Goal: Task Accomplishment & Management: Use online tool/utility

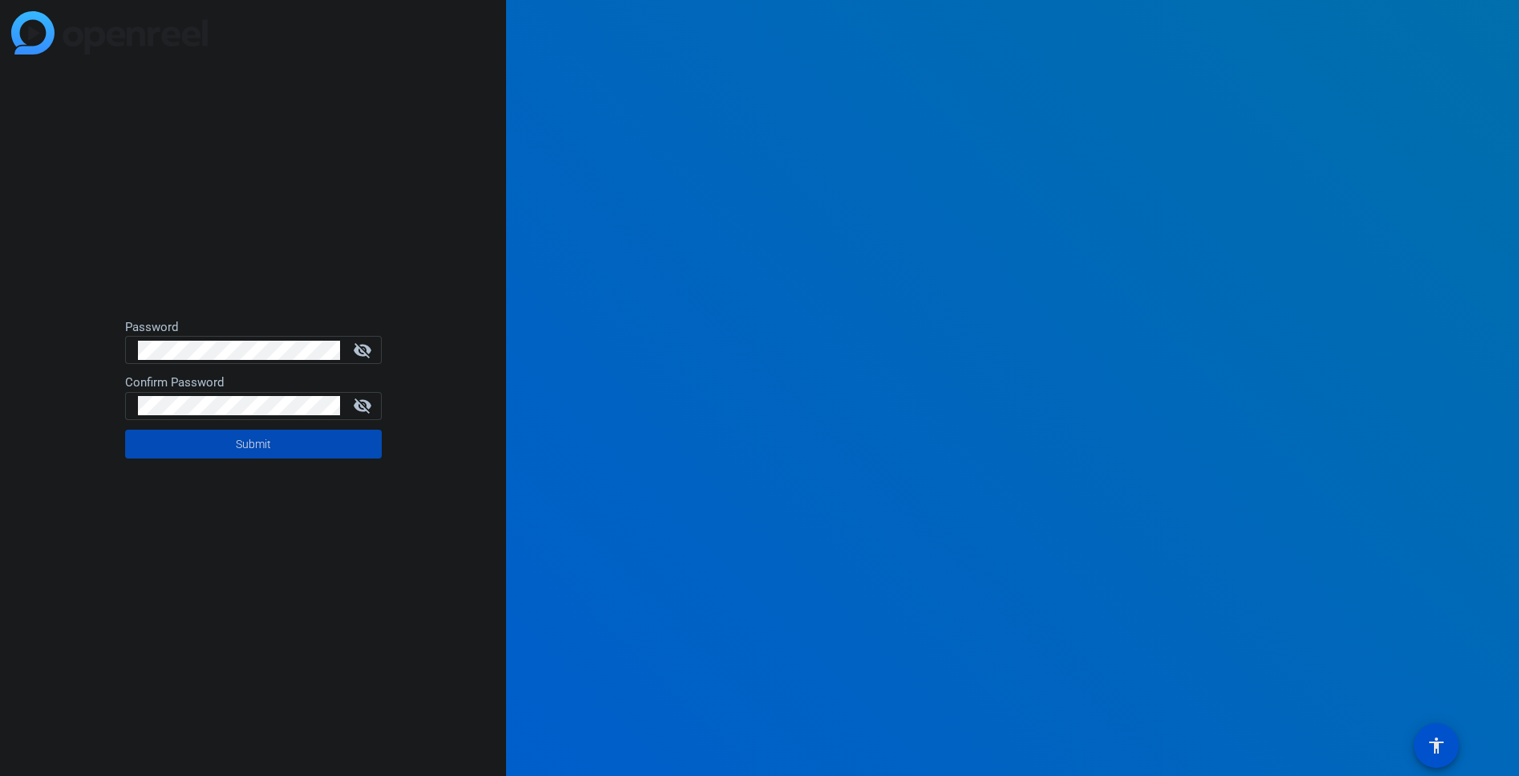
click at [288, 442] on span at bounding box center [253, 444] width 257 height 39
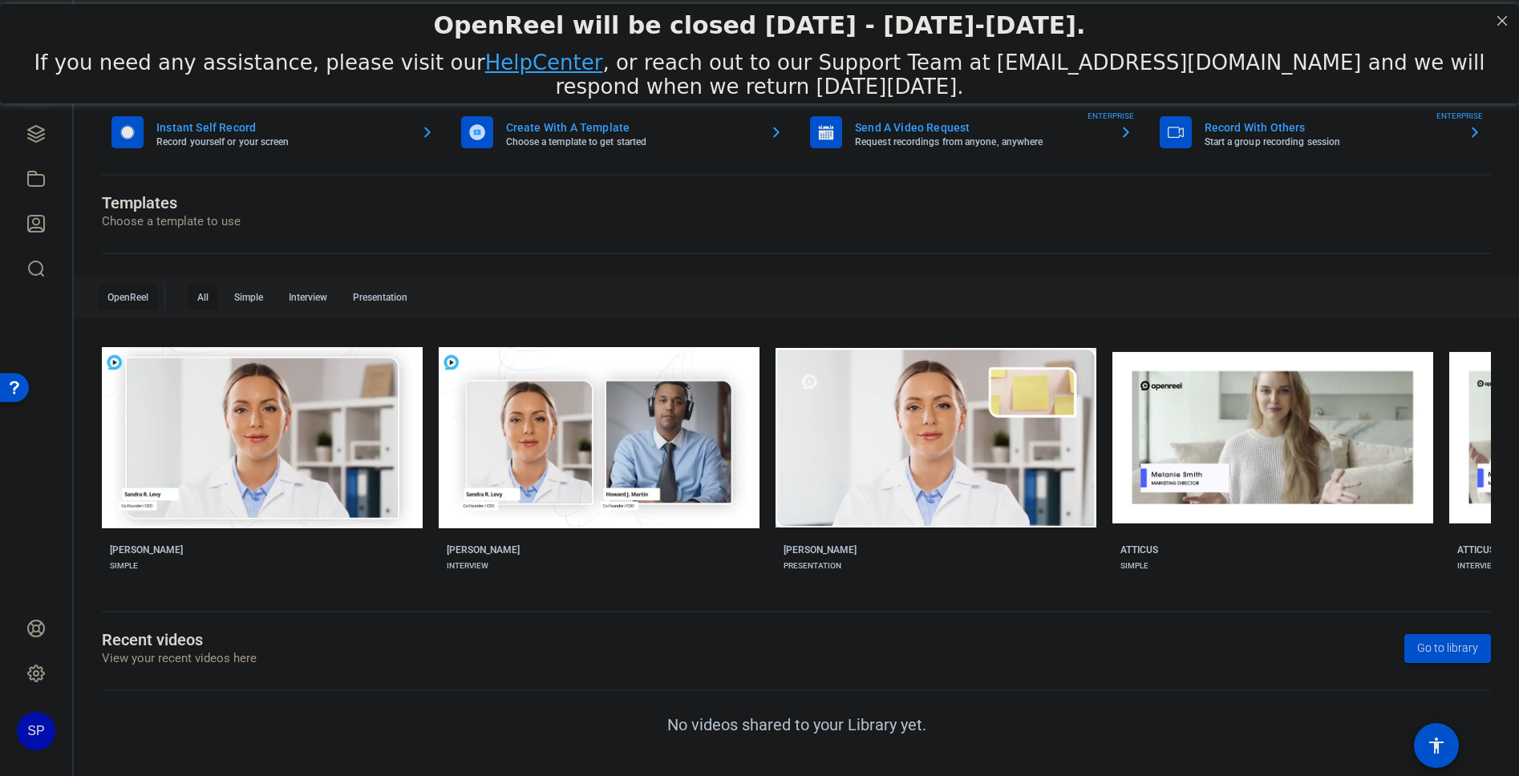
click at [664, 39] on div "OpenReel will be closed [DATE] - [DATE]-[DATE]." at bounding box center [759, 25] width 1519 height 44
click at [39, 130] on icon at bounding box center [35, 133] width 19 height 19
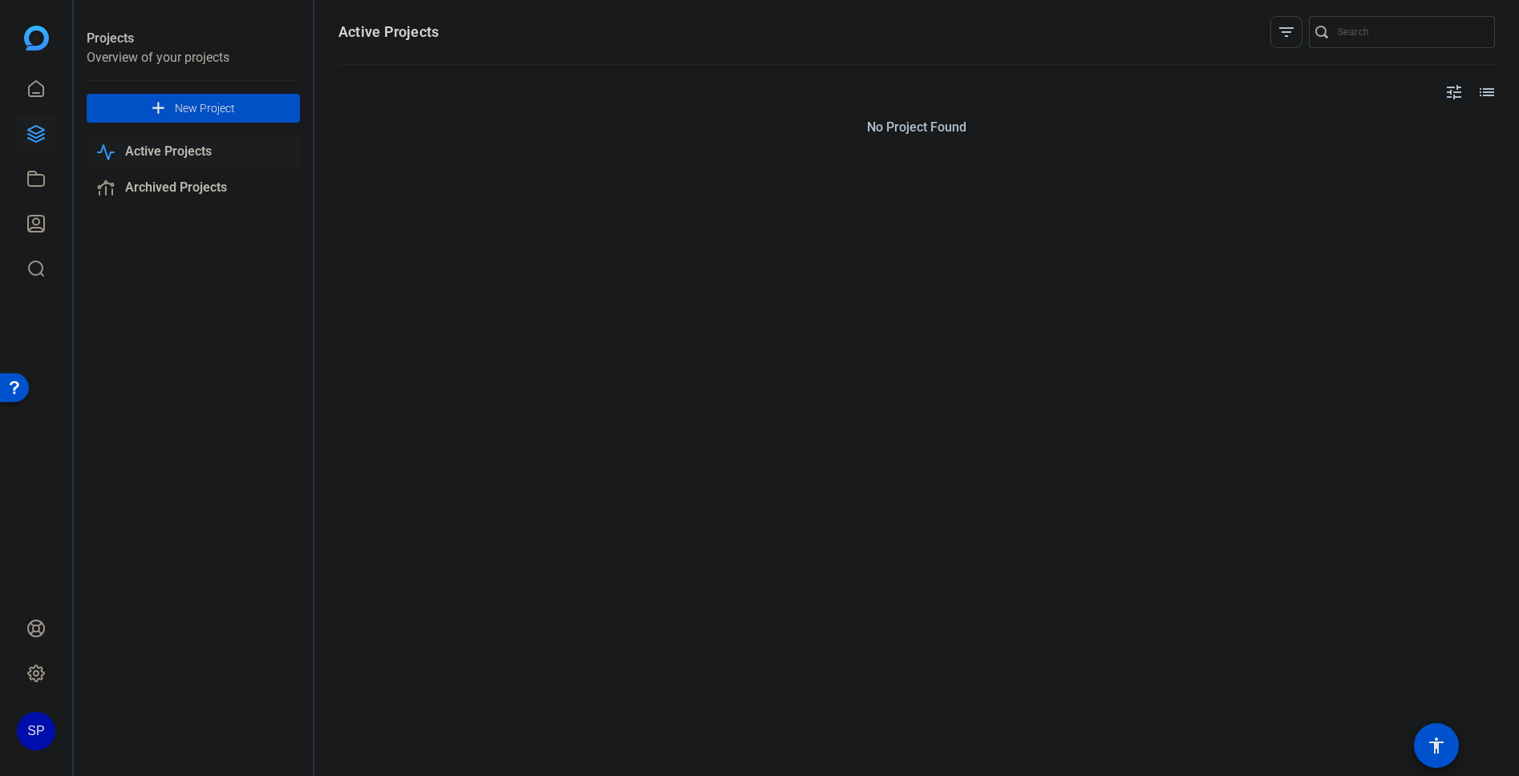
click at [180, 111] on span "New Project" at bounding box center [205, 108] width 60 height 17
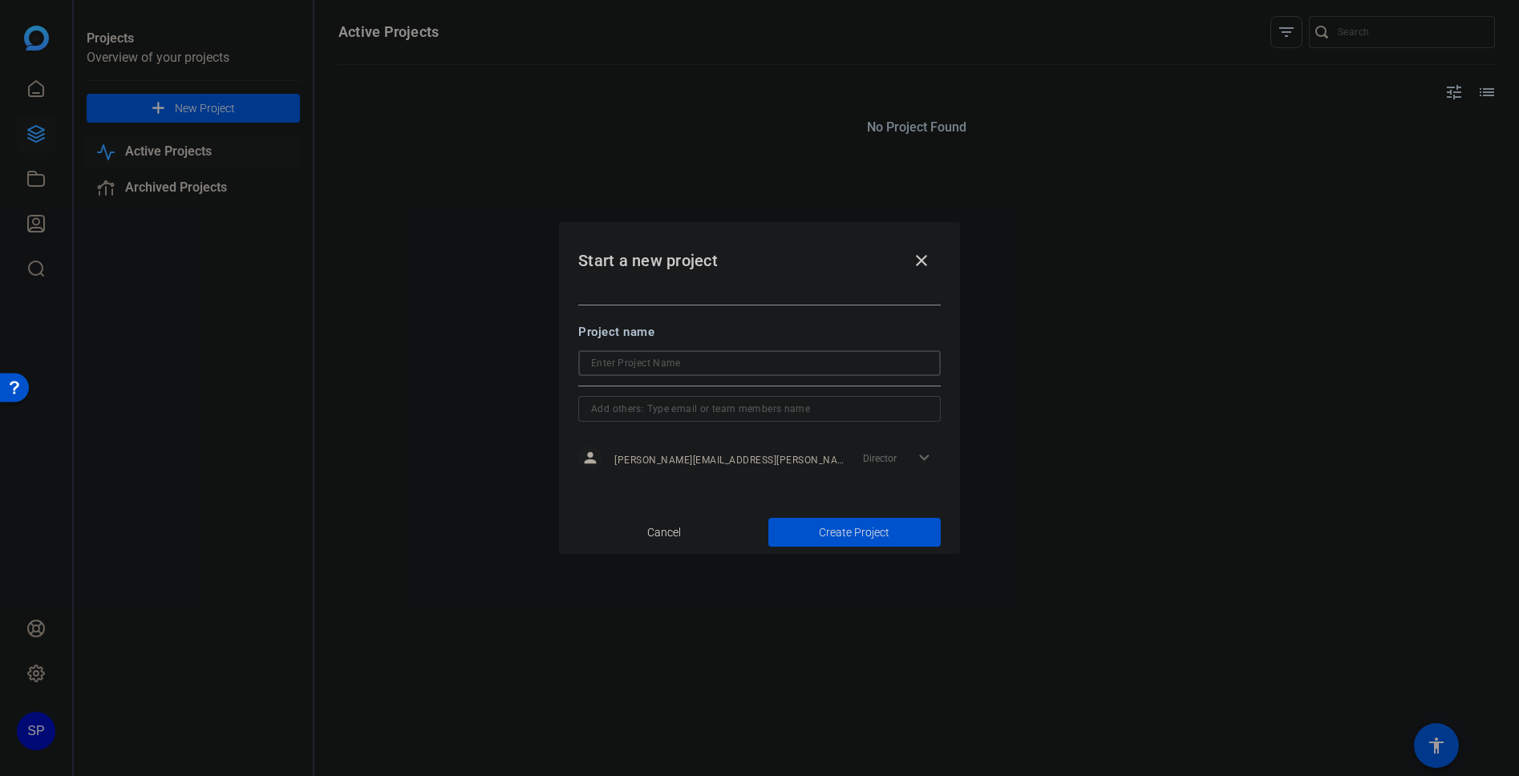
click at [651, 366] on input at bounding box center [759, 363] width 337 height 19
type input "SSD Demo"
click at [814, 530] on span "button" at bounding box center [854, 532] width 172 height 39
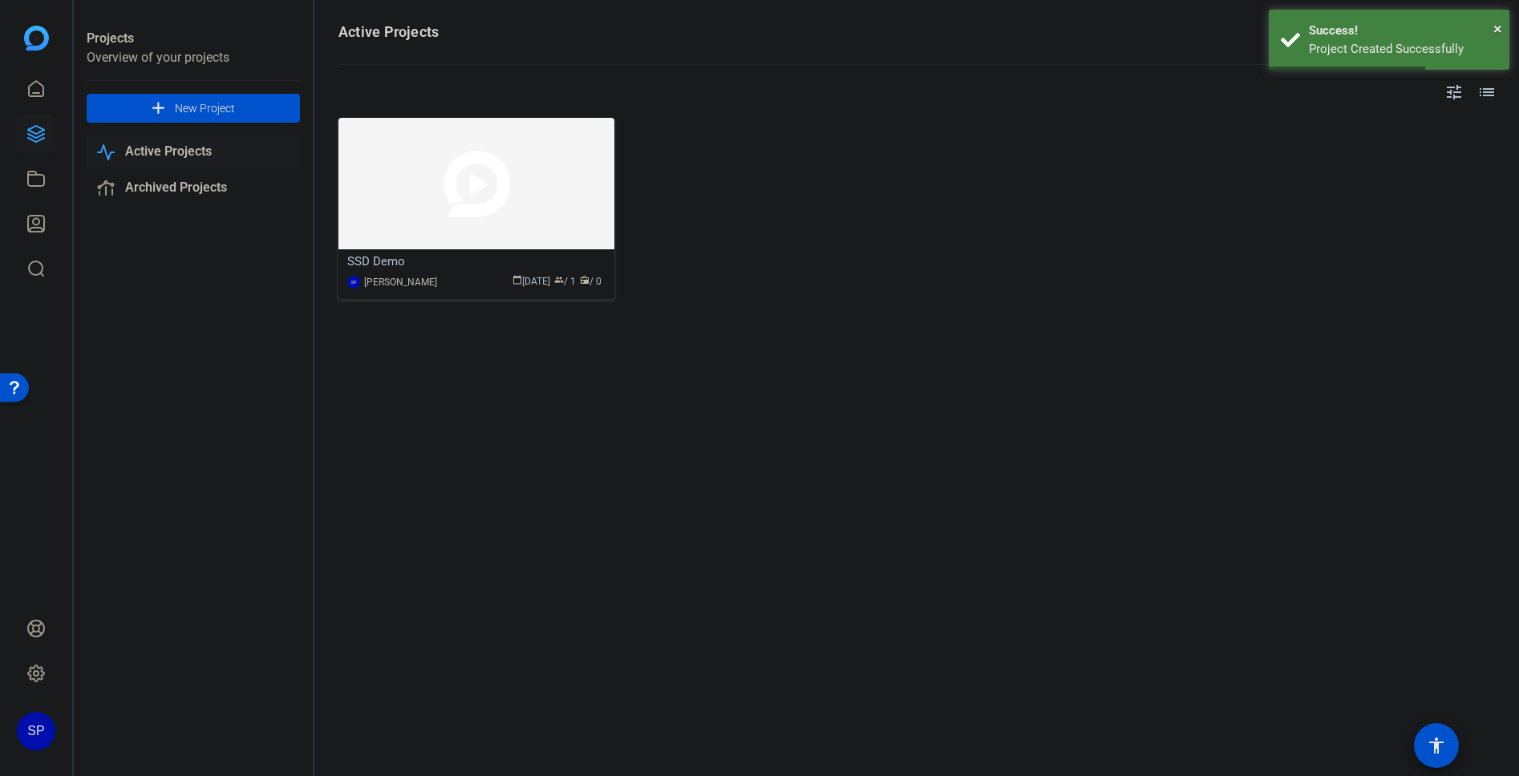
click at [525, 191] on img at bounding box center [476, 184] width 276 height 132
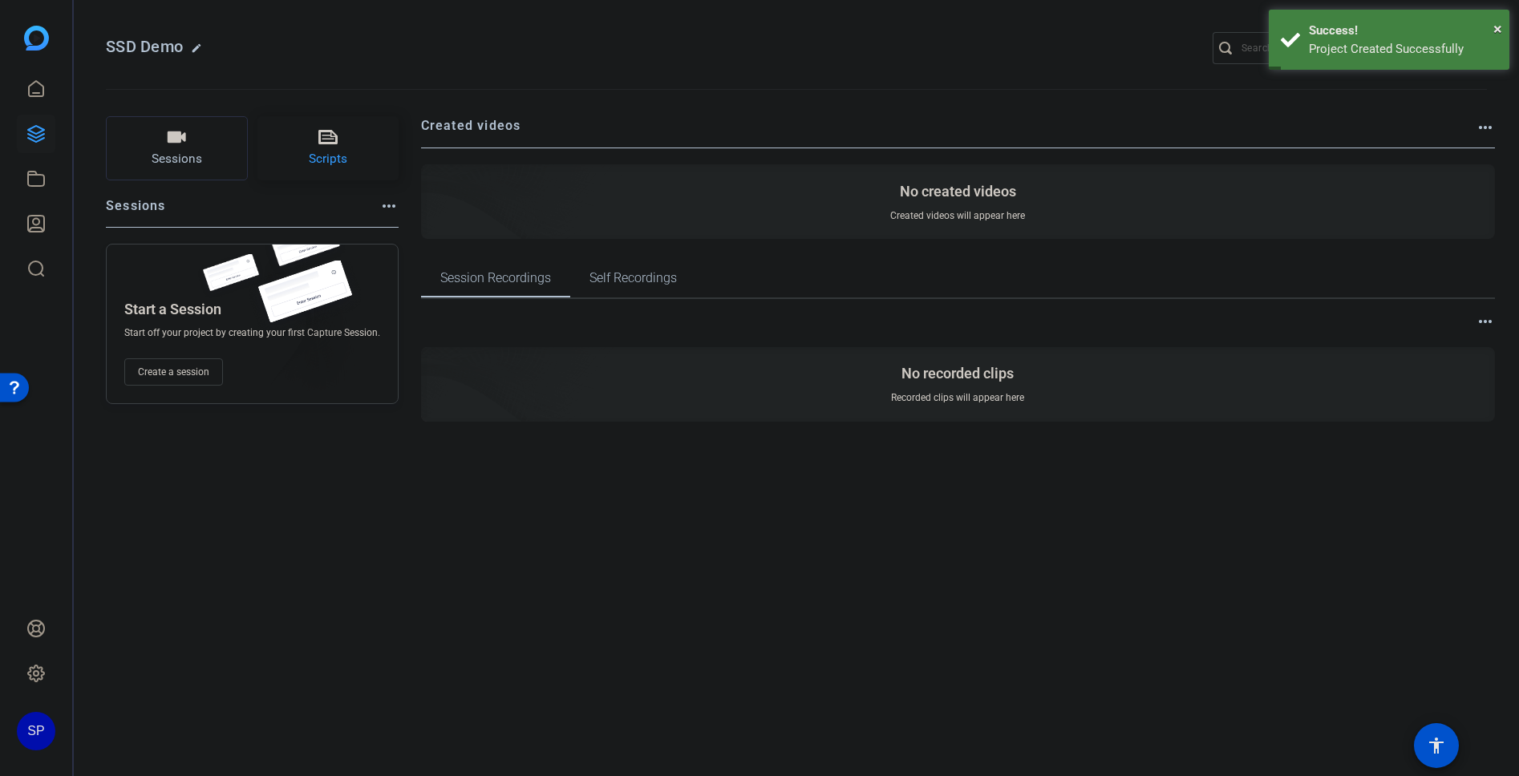
click at [354, 155] on button "Scripts" at bounding box center [328, 148] width 142 height 64
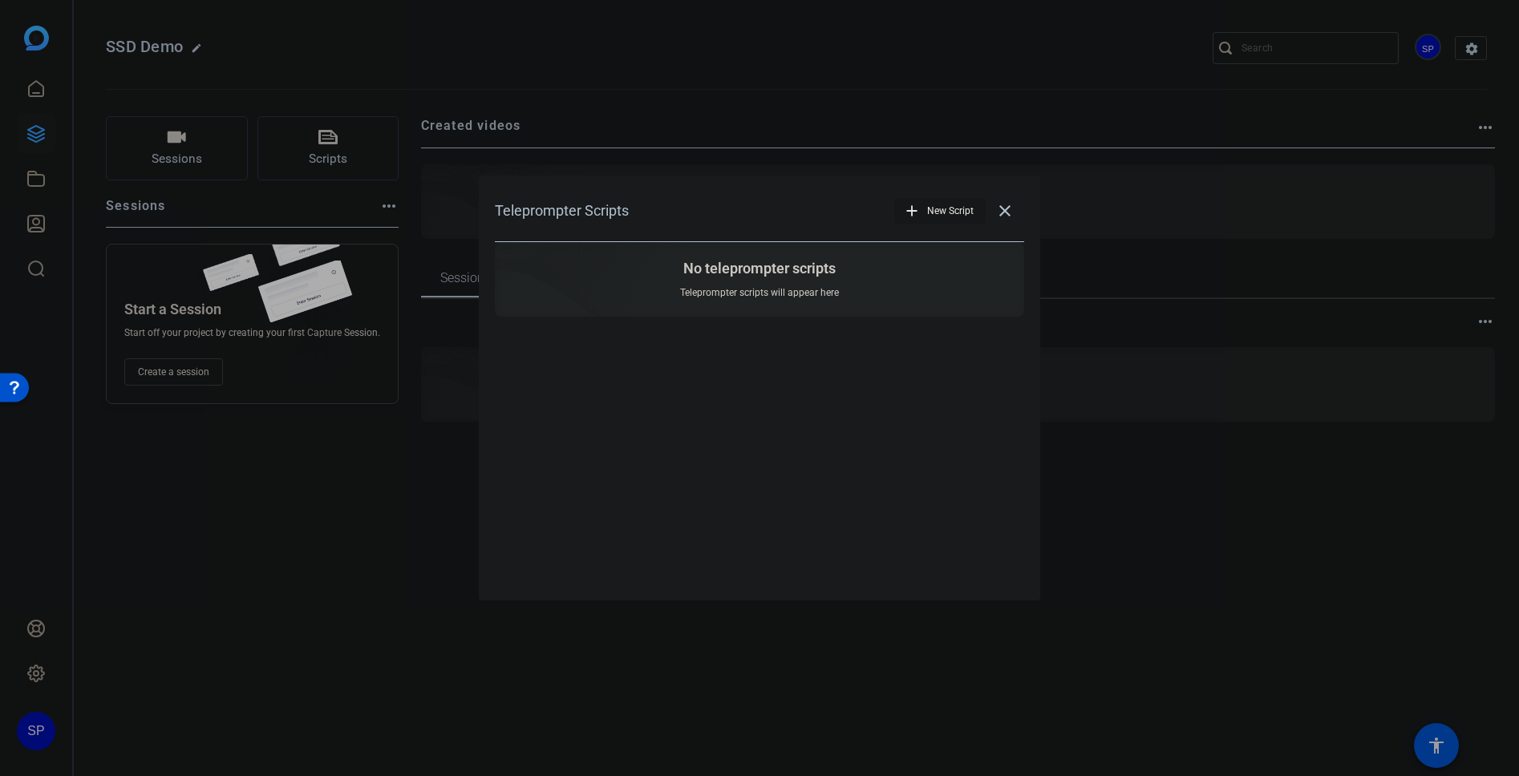
click at [1010, 213] on mat-icon "close" at bounding box center [1004, 210] width 19 height 19
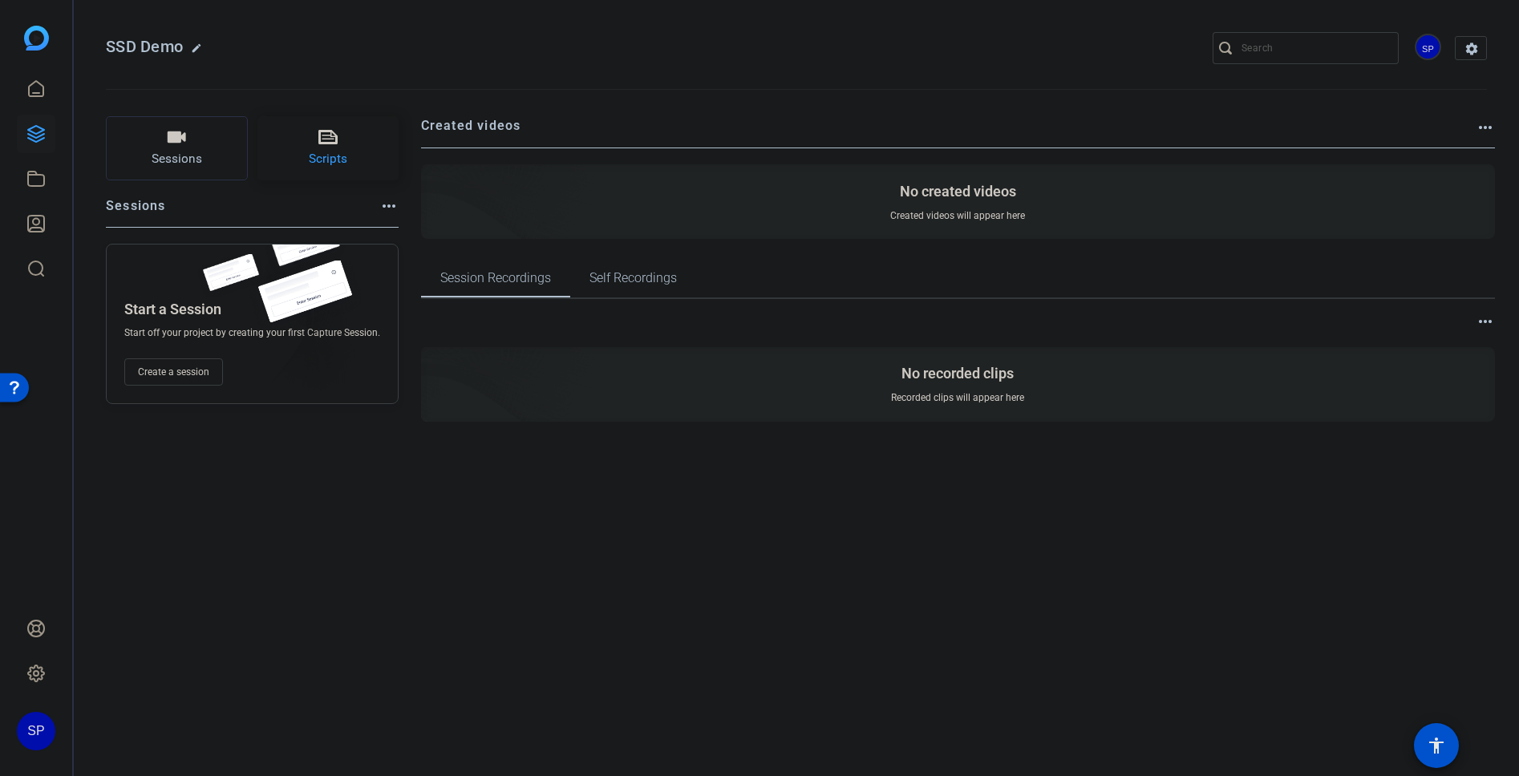
click at [298, 146] on button "Scripts" at bounding box center [328, 148] width 142 height 64
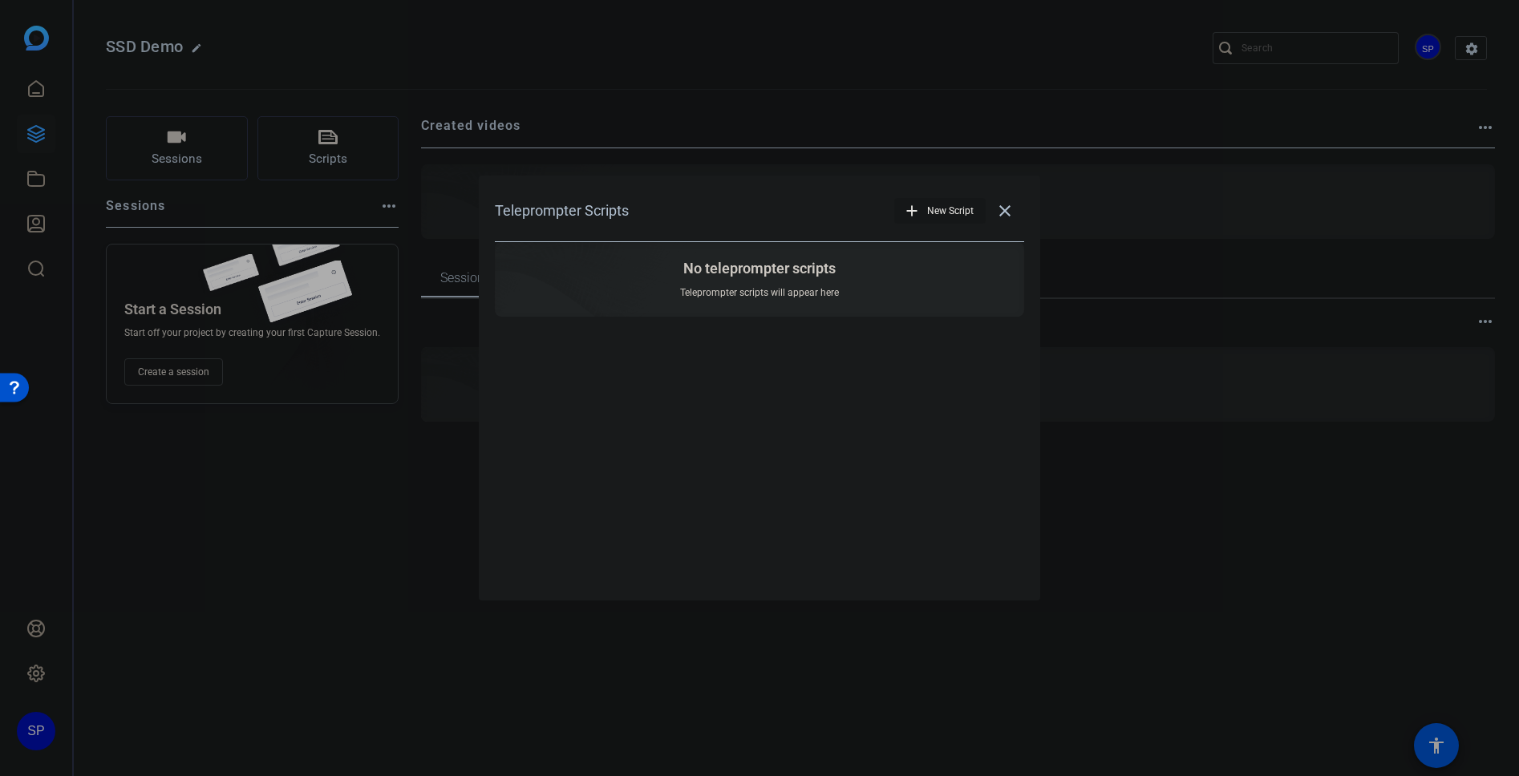
click at [930, 211] on span "New Script" at bounding box center [950, 211] width 47 height 30
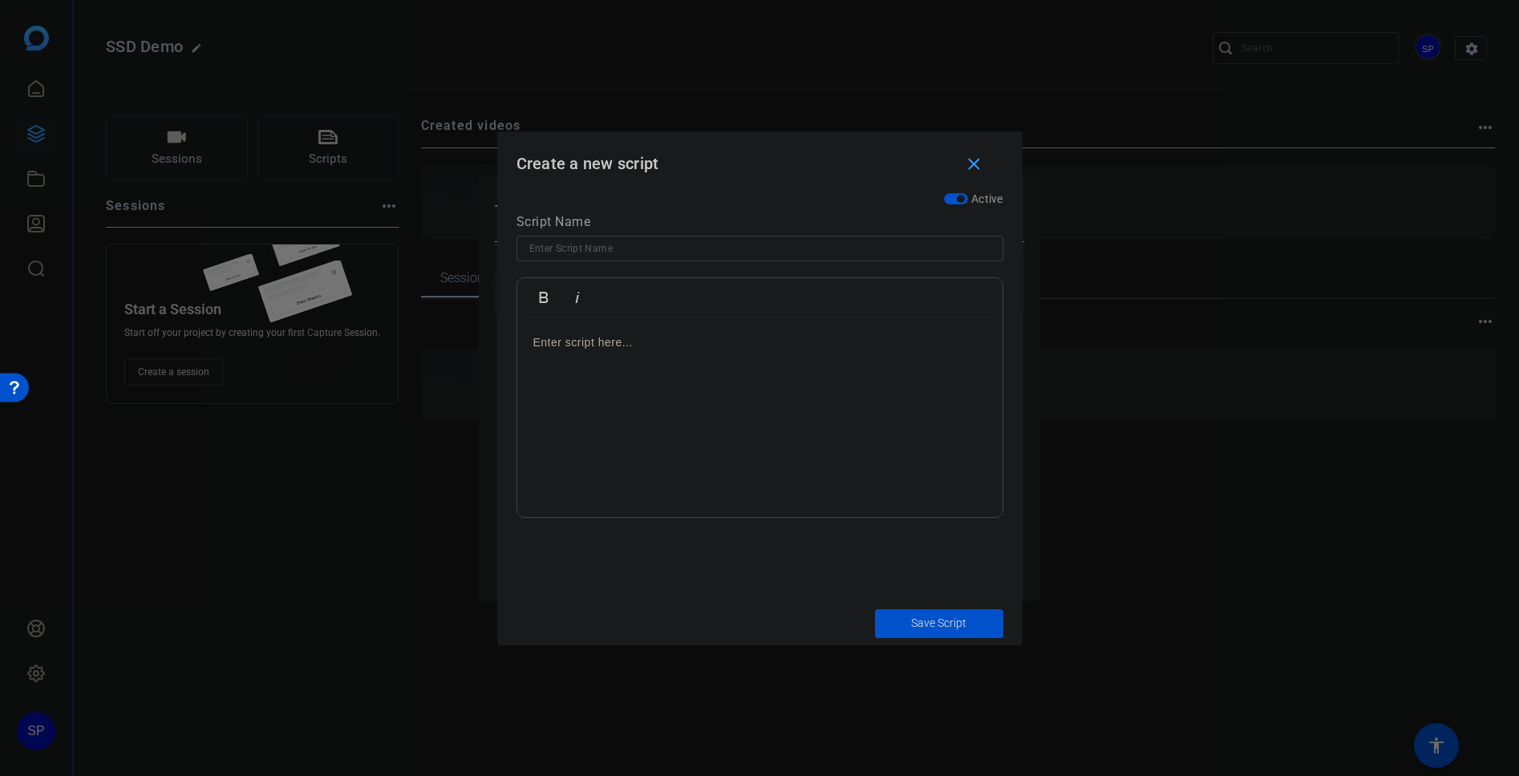
click at [588, 345] on p at bounding box center [759, 343] width 453 height 18
click at [578, 246] on input at bounding box center [759, 248] width 461 height 19
type input "SDD Demo"
click at [930, 620] on span "Save Script" at bounding box center [938, 623] width 55 height 17
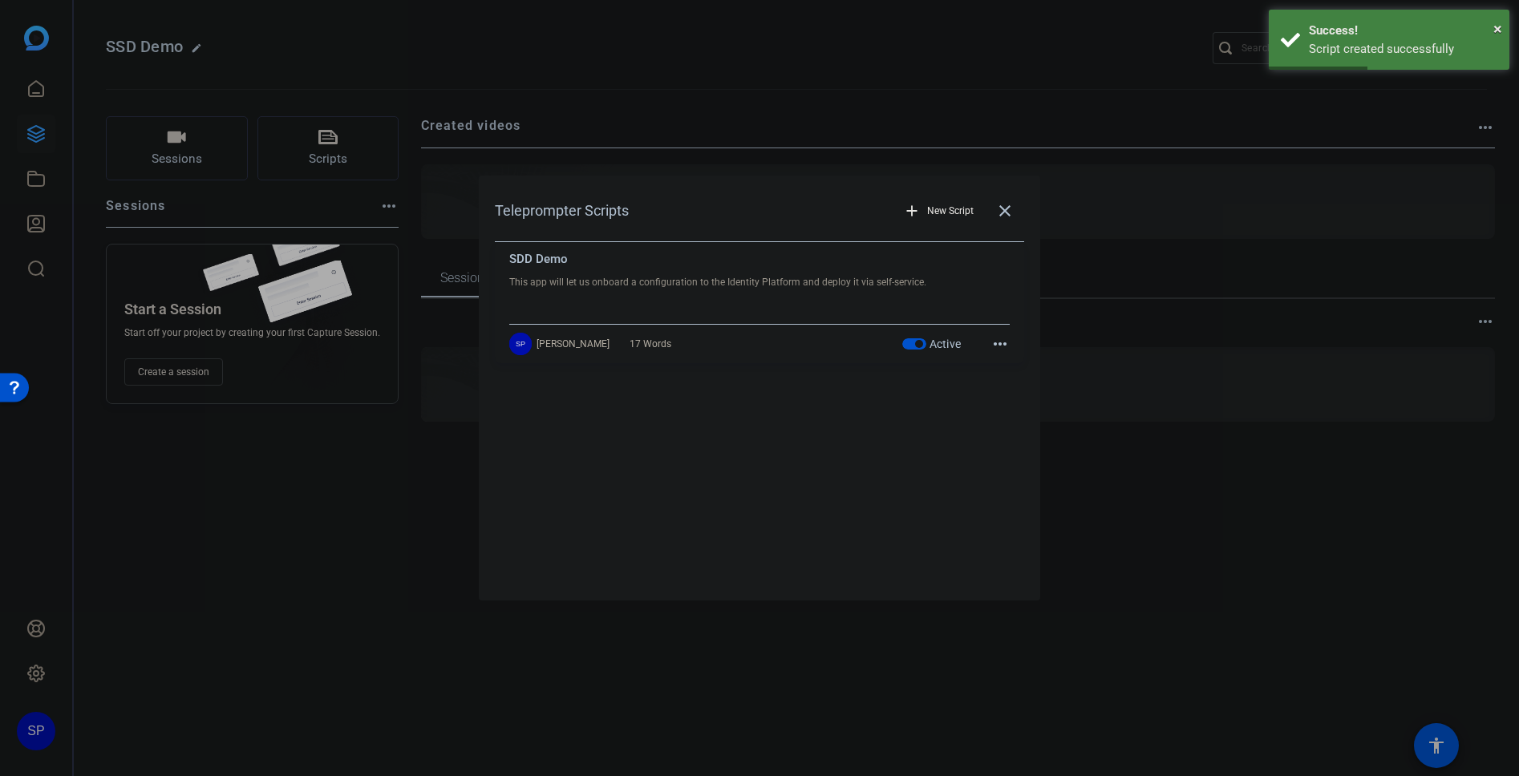
click at [1001, 347] on mat-icon "more_horiz" at bounding box center [1000, 343] width 19 height 19
drag, startPoint x: 890, startPoint y: 419, endPoint x: 964, endPoint y: 278, distance: 158.6
click at [894, 415] on div at bounding box center [759, 388] width 1519 height 776
click at [1000, 209] on mat-icon "close" at bounding box center [1004, 210] width 19 height 19
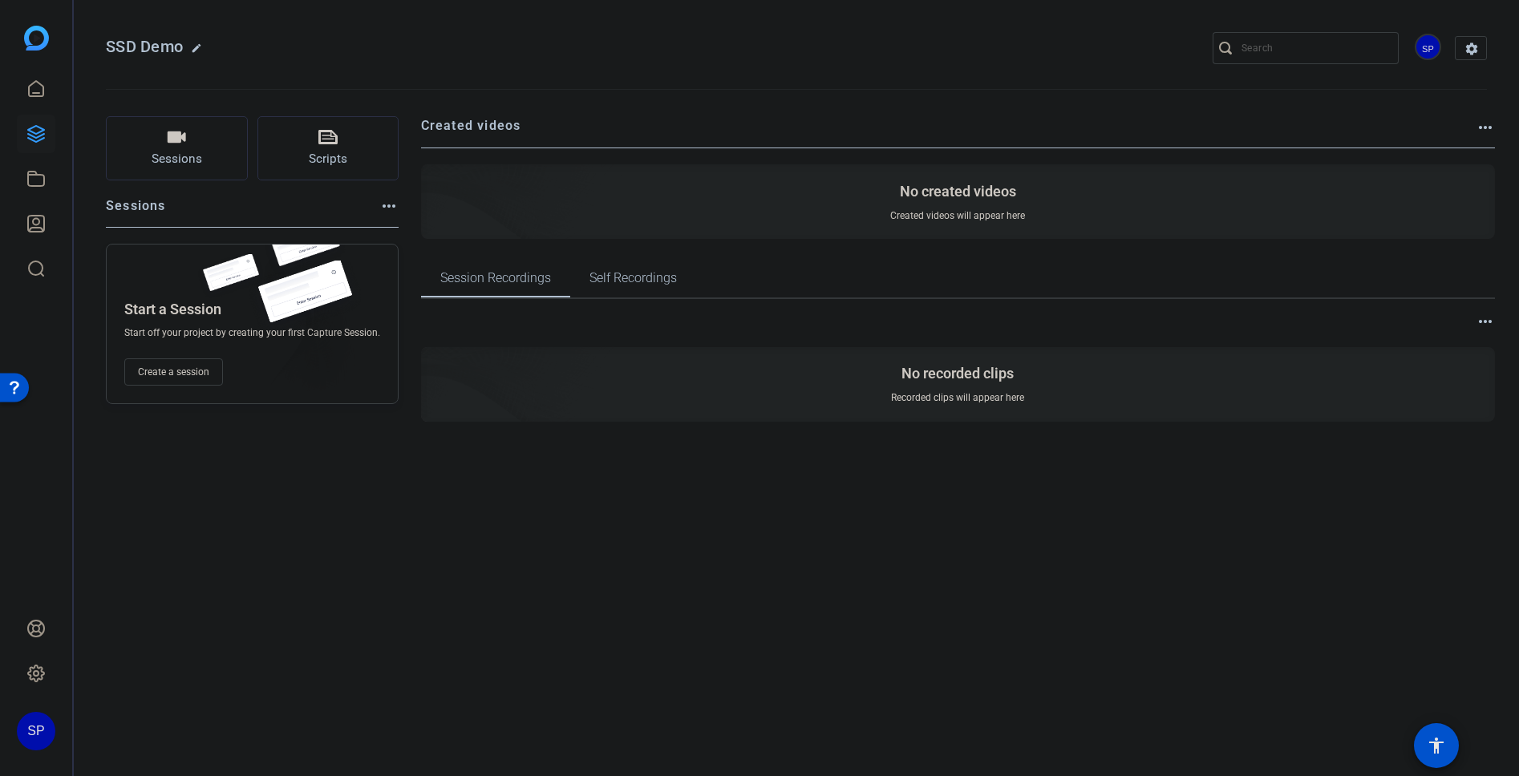
click at [1483, 131] on mat-icon "more_horiz" at bounding box center [1485, 127] width 19 height 19
drag, startPoint x: 1051, startPoint y: 318, endPoint x: 1390, endPoint y: 328, distance: 339.4
click at [1052, 318] on div at bounding box center [759, 388] width 1519 height 776
click at [1488, 323] on mat-icon "more_horiz" at bounding box center [1485, 321] width 19 height 19
click at [1185, 275] on div at bounding box center [759, 388] width 1519 height 776
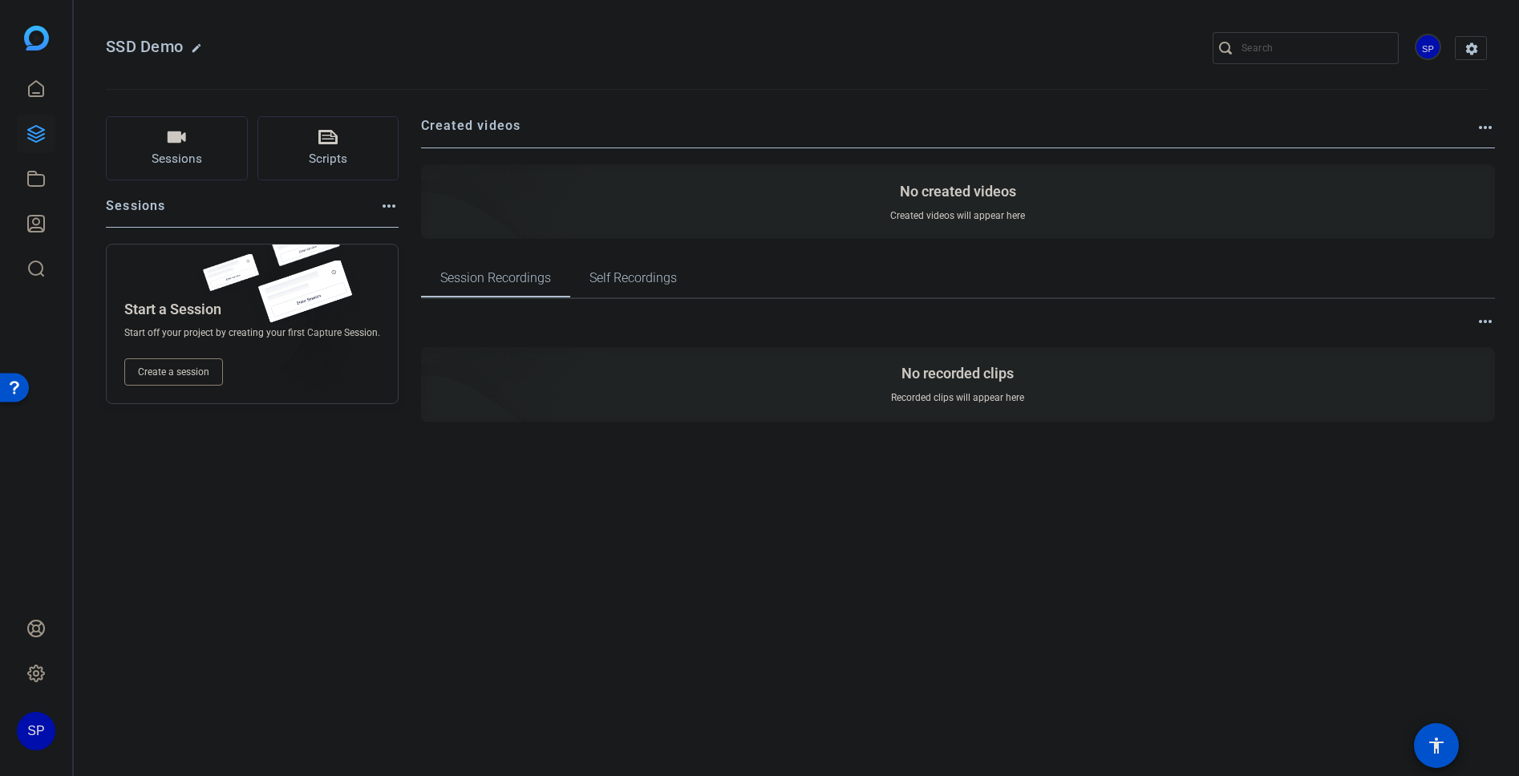
click at [184, 374] on span "Create a session" at bounding box center [173, 372] width 71 height 13
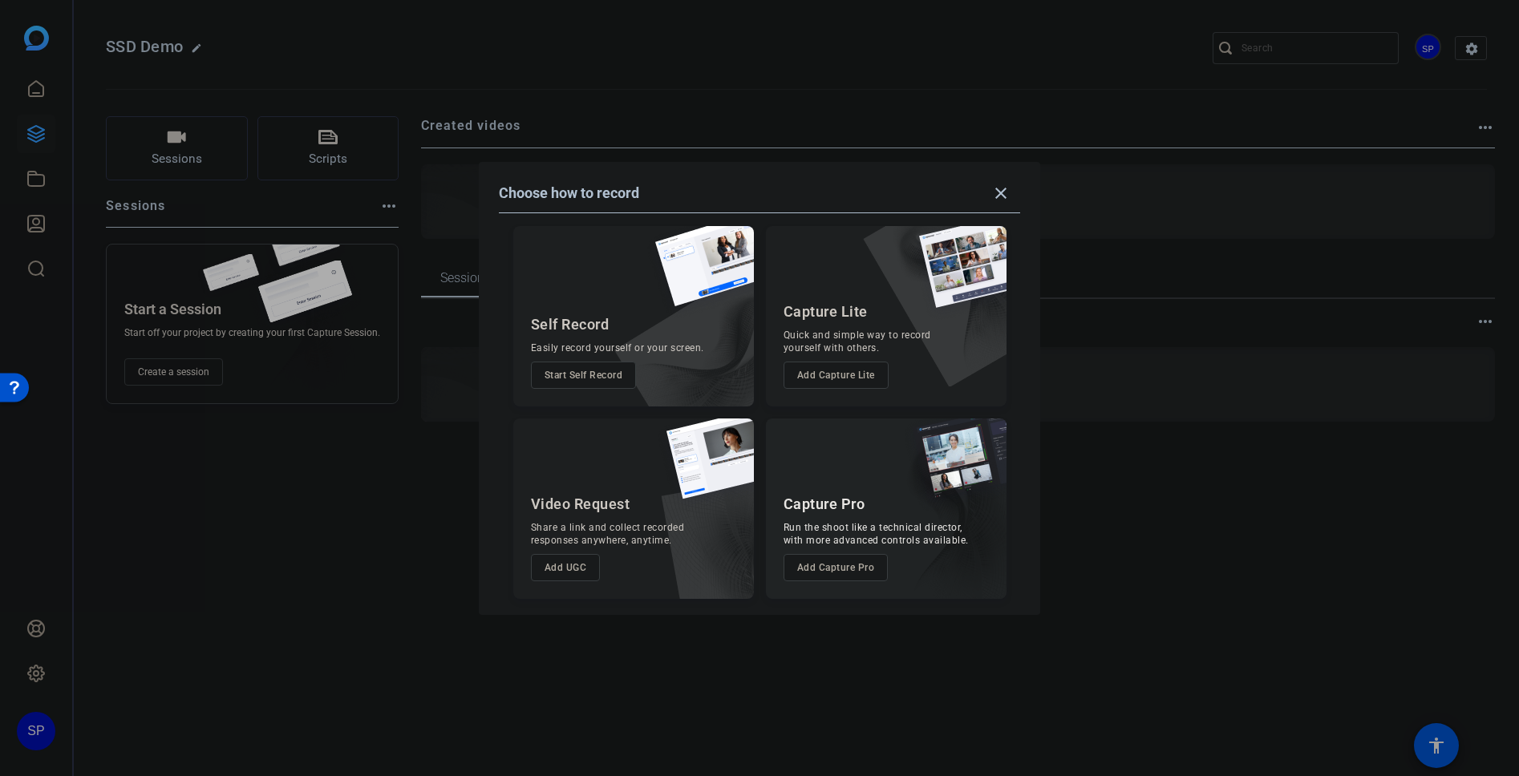
click at [581, 377] on button "Start Self Record" at bounding box center [584, 375] width 106 height 27
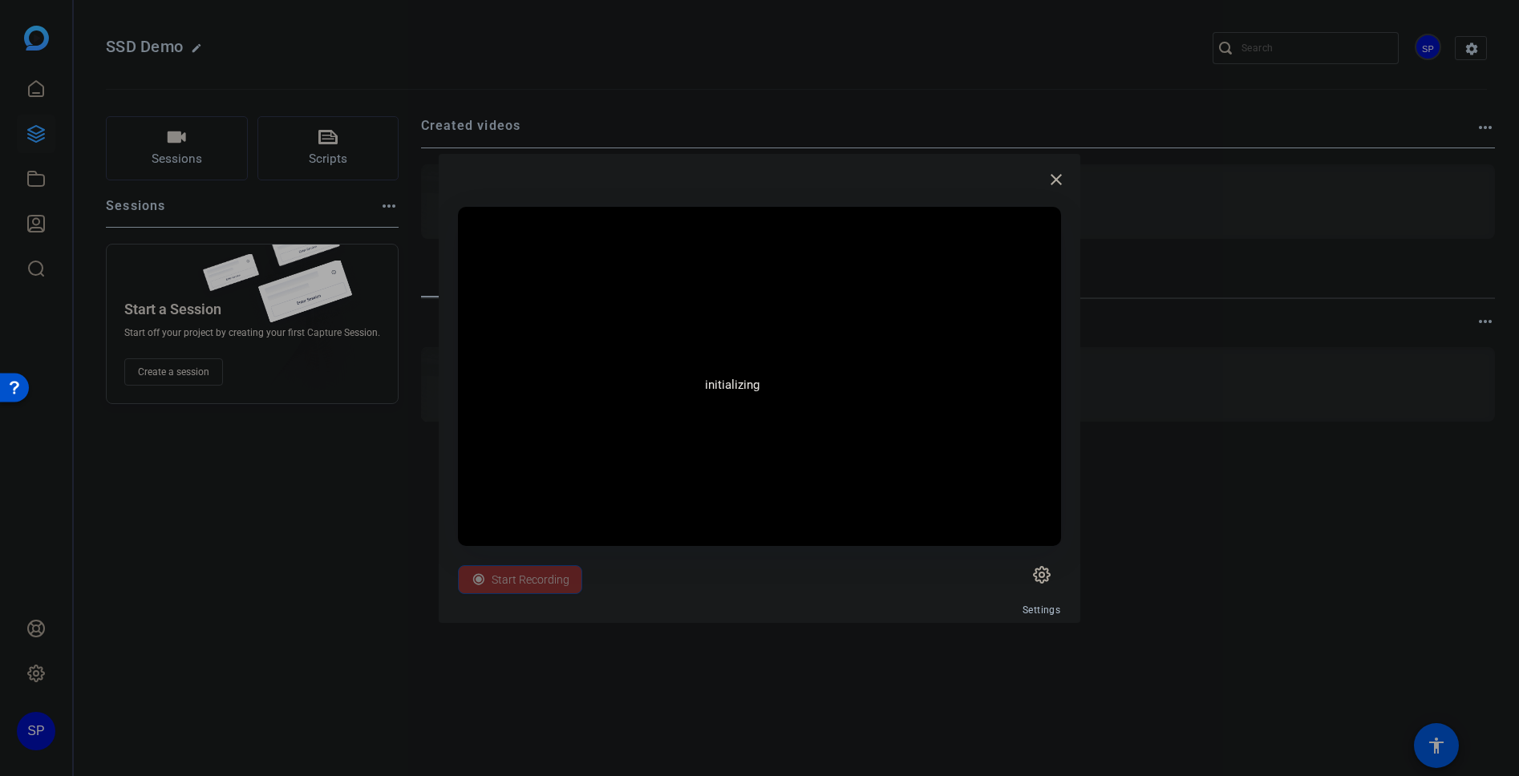
click at [1040, 574] on icon at bounding box center [1042, 575] width 5 height 5
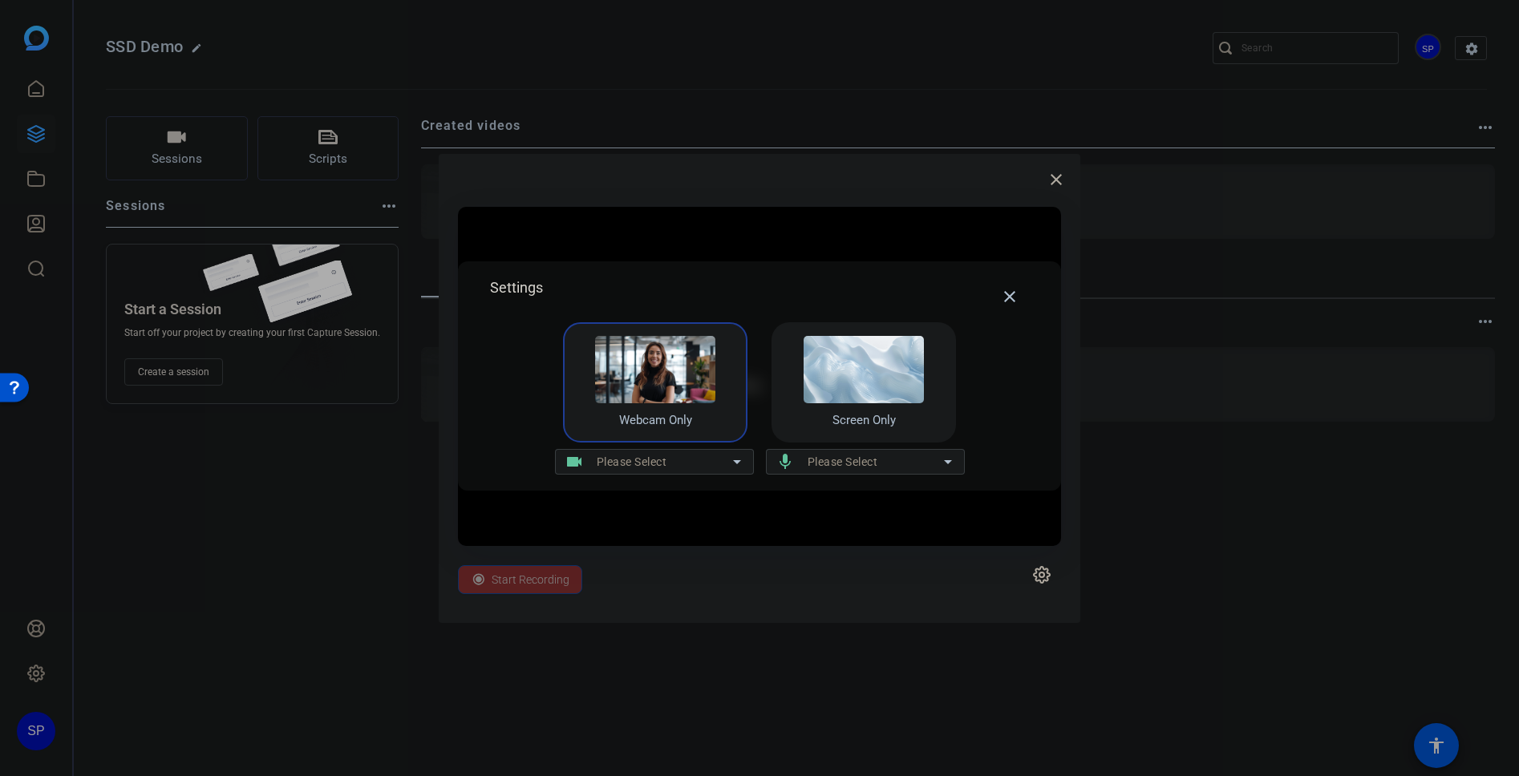
click at [1011, 298] on mat-icon "close" at bounding box center [1009, 296] width 19 height 19
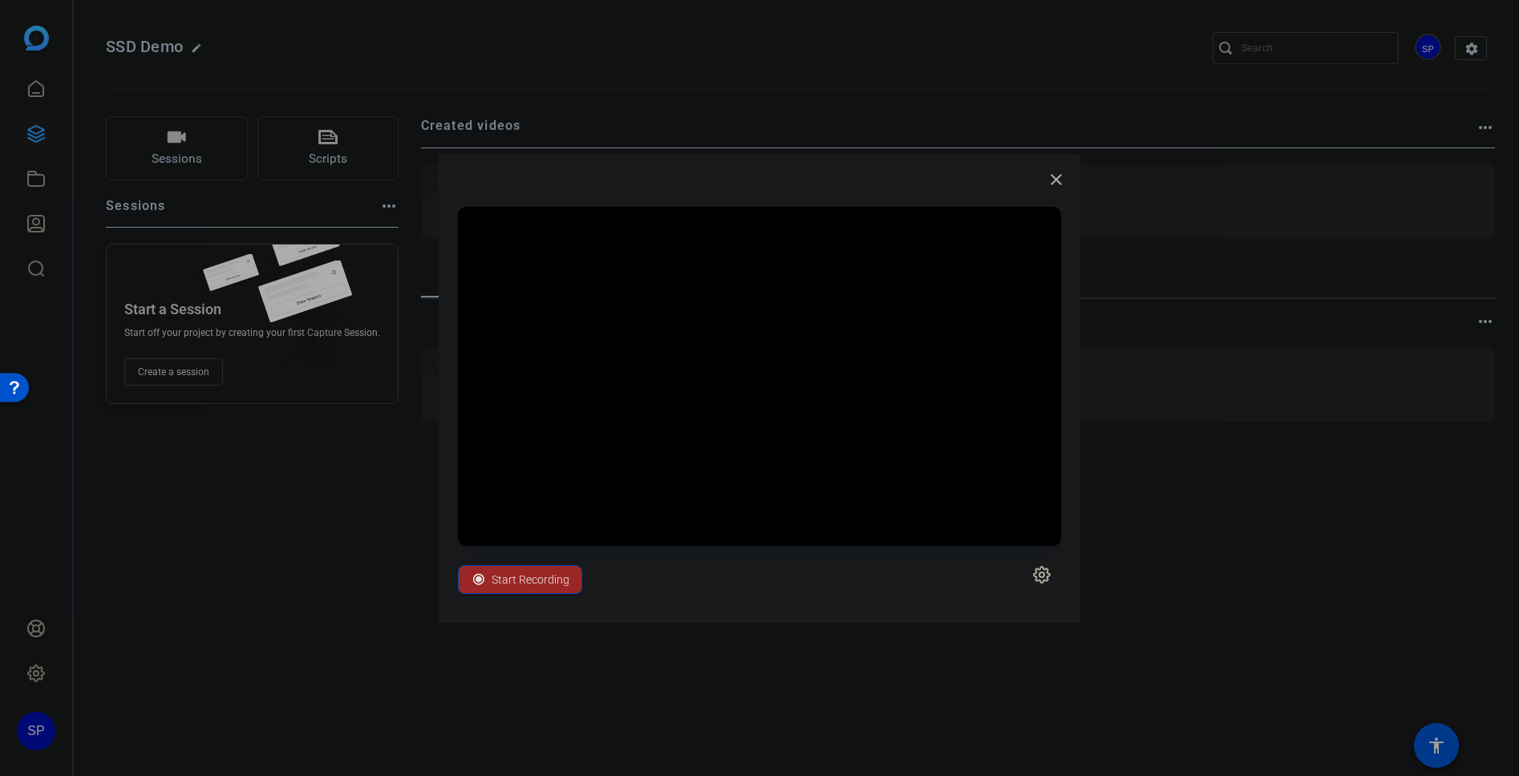
click at [1039, 578] on icon at bounding box center [1041, 574] width 19 height 19
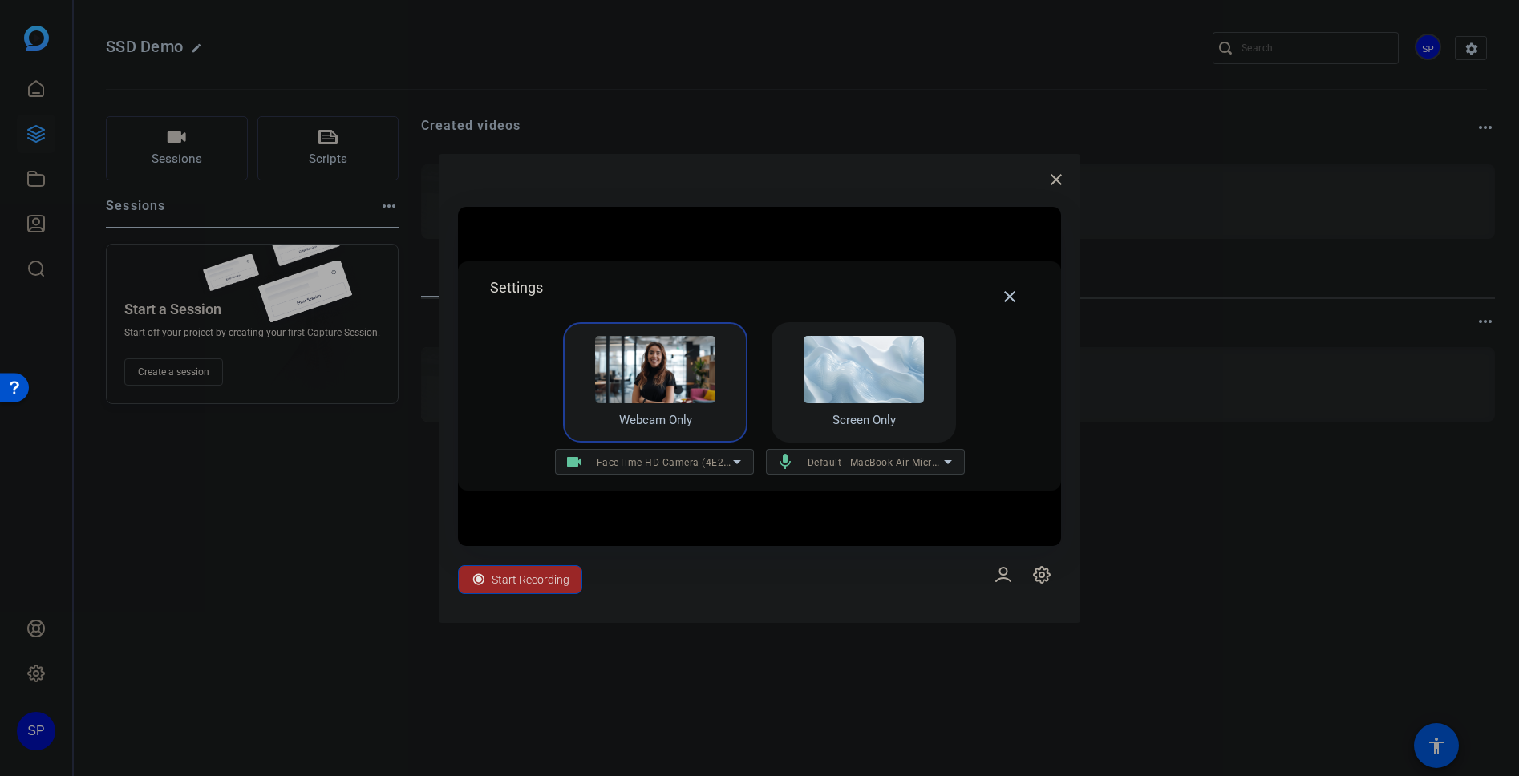
click at [849, 381] on img at bounding box center [864, 369] width 120 height 67
